Goal: Task Accomplishment & Management: Complete application form

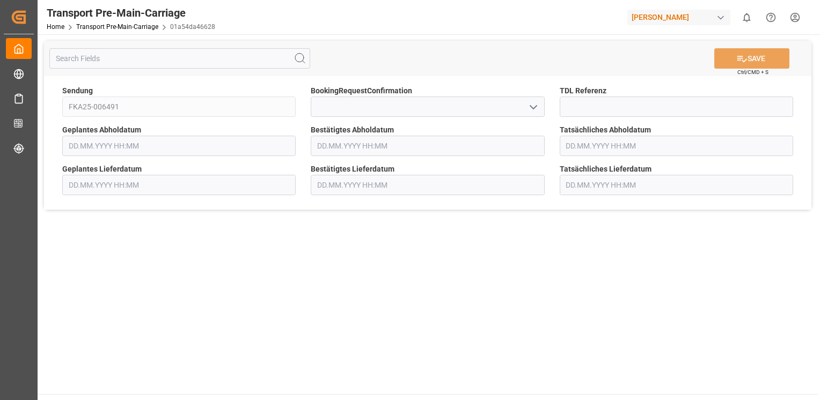
type input "[DATE] 00:00"
click at [529, 105] on icon "open menu" at bounding box center [533, 107] width 13 height 13
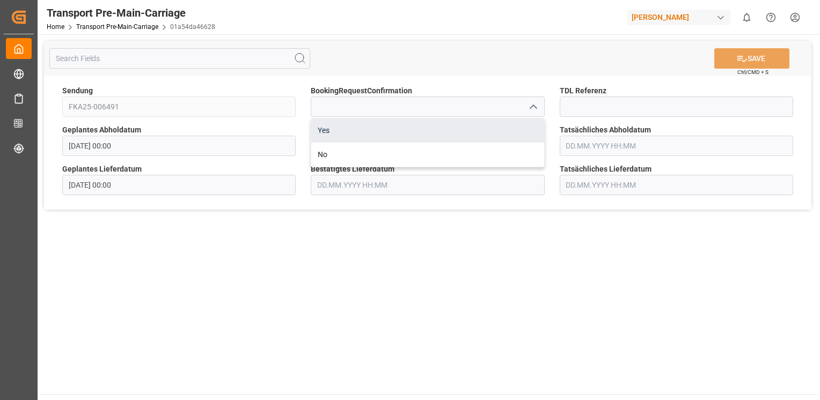
click at [517, 134] on div "Yes" at bounding box center [427, 131] width 232 height 24
type input "Yes"
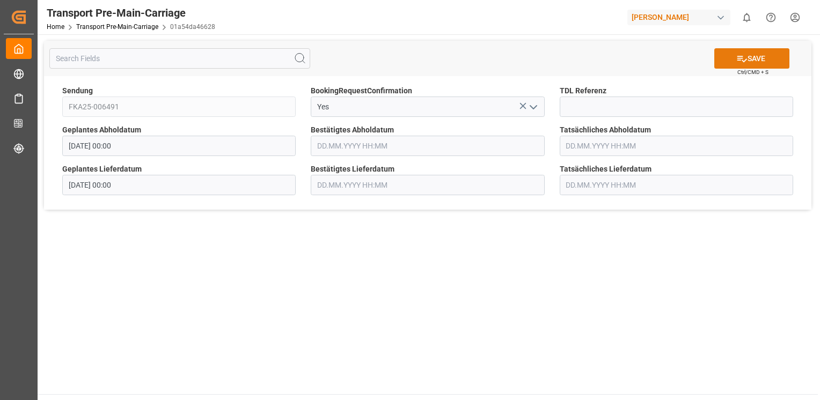
click at [734, 62] on button "SAVE" at bounding box center [751, 58] width 75 height 20
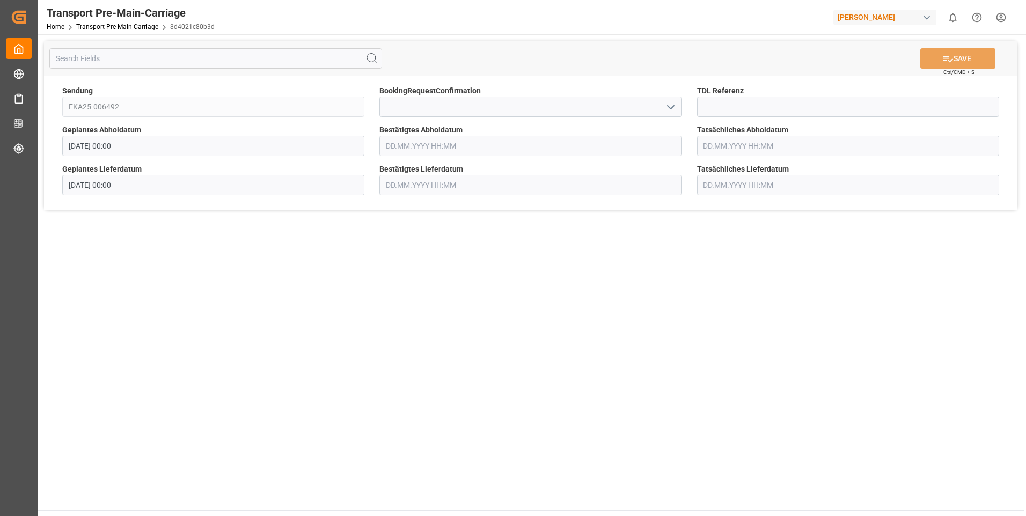
click at [674, 111] on icon "open menu" at bounding box center [670, 107] width 13 height 13
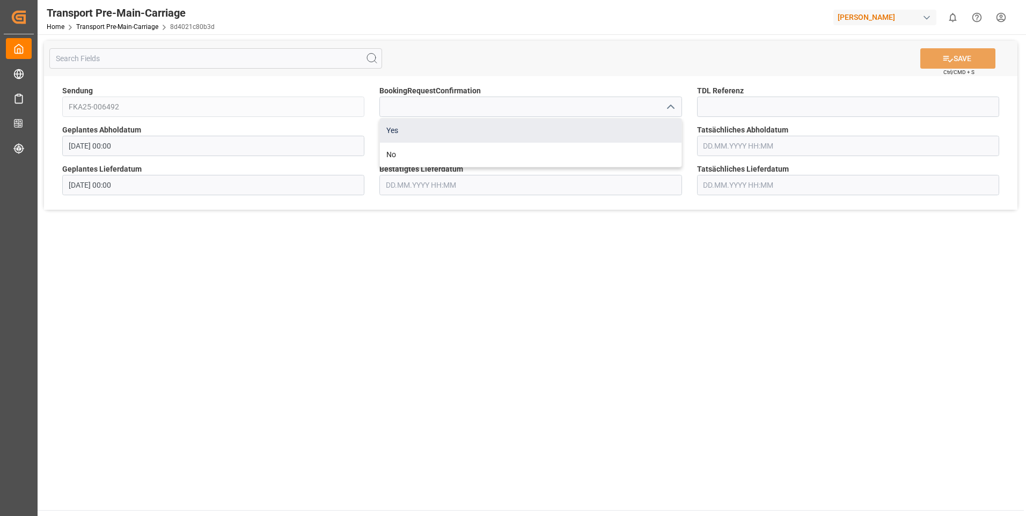
click at [651, 126] on div "Yes" at bounding box center [530, 131] width 301 height 24
type input "Yes"
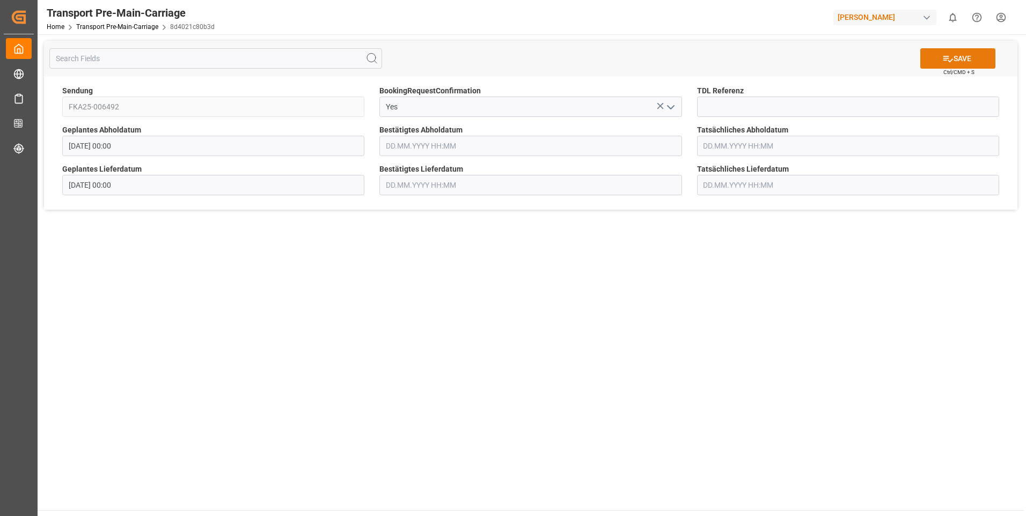
click at [960, 51] on button "SAVE" at bounding box center [957, 58] width 75 height 20
